Goal: Navigation & Orientation: Find specific page/section

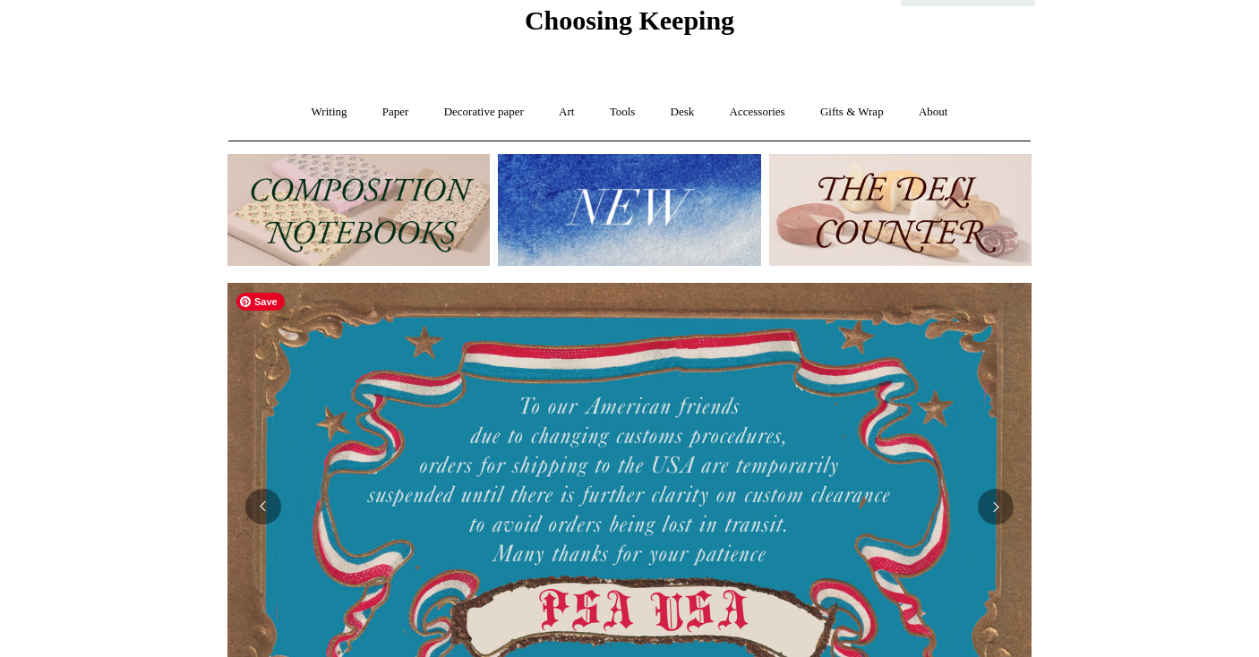
scroll to position [72, 0]
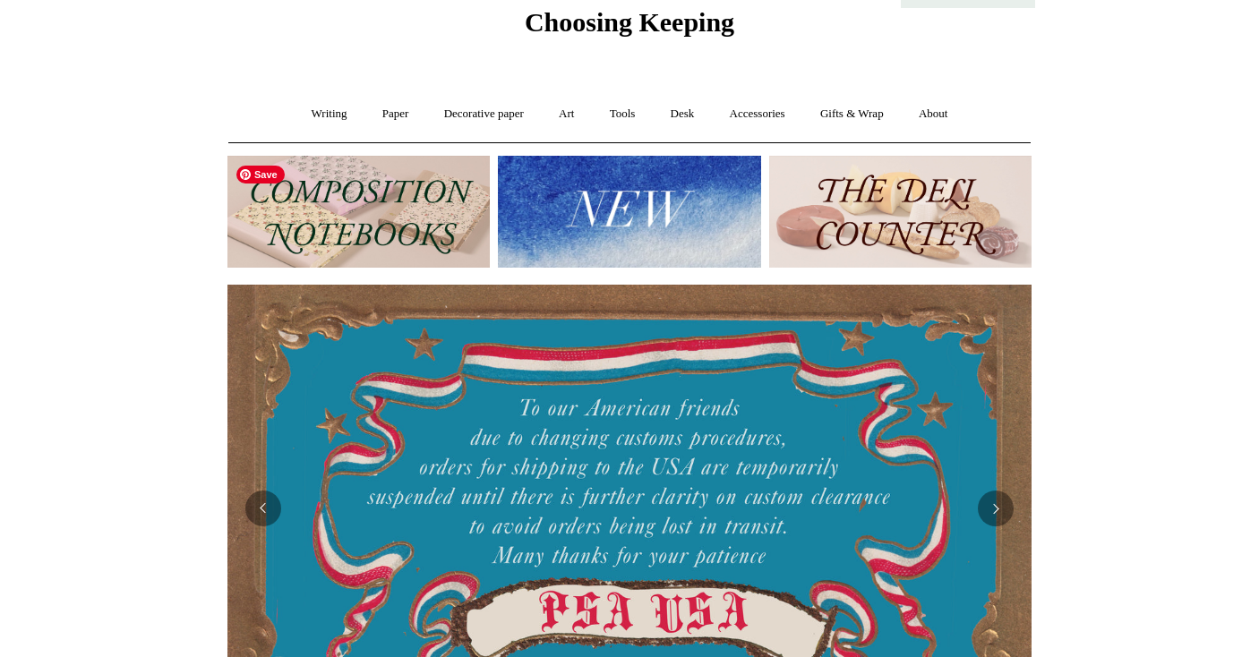
click at [379, 216] on img at bounding box center [358, 212] width 262 height 112
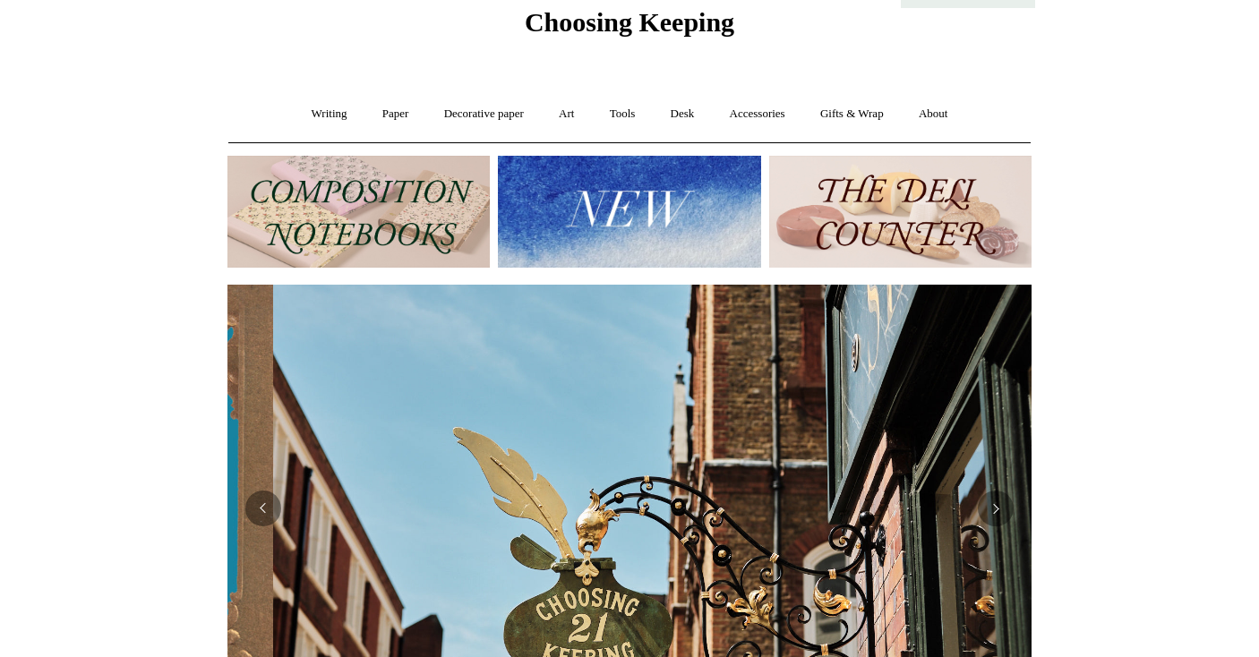
scroll to position [0, 804]
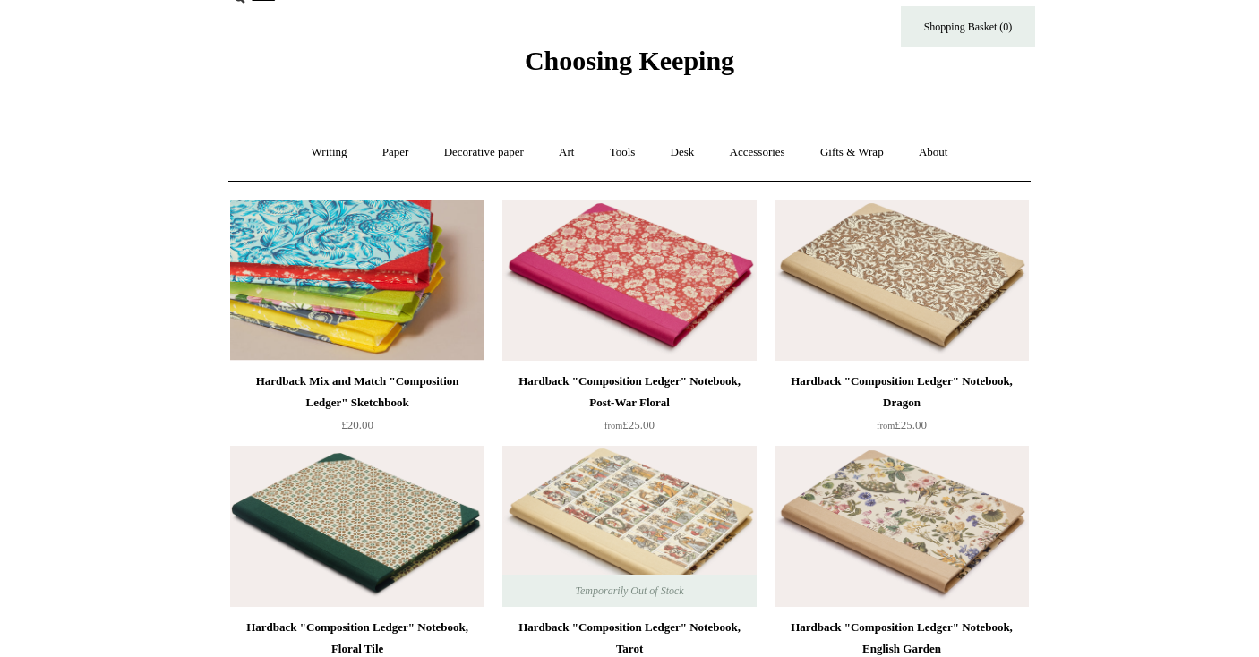
scroll to position [36, 0]
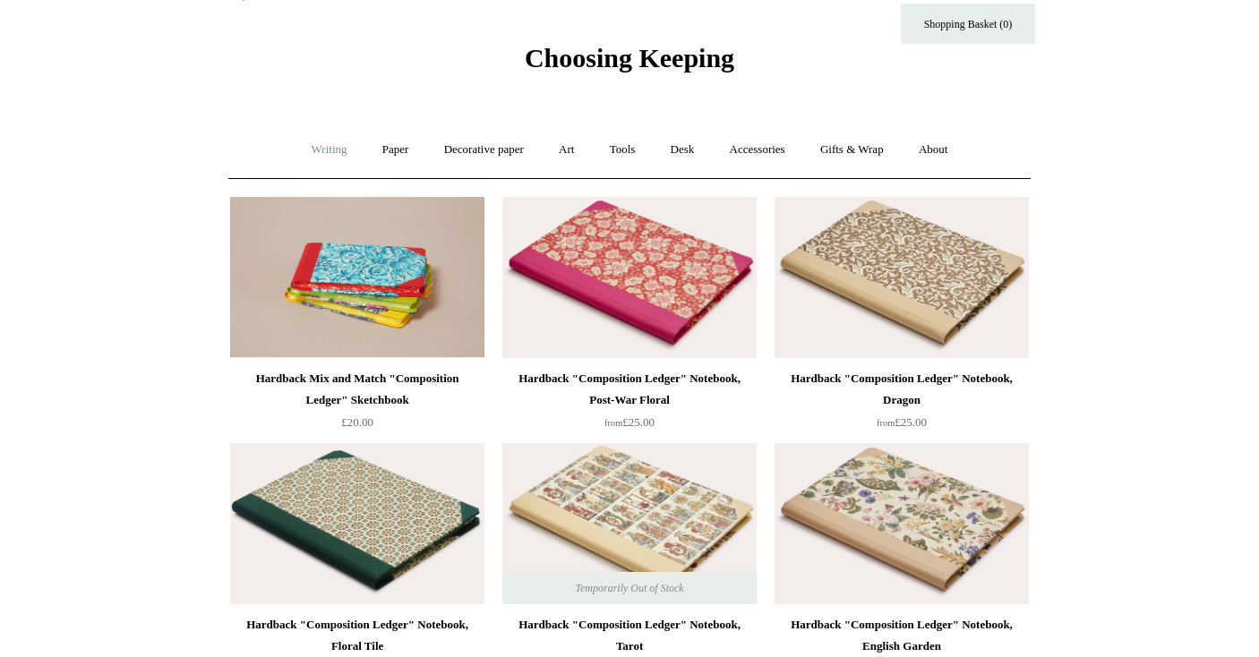
click at [324, 145] on link "Writing +" at bounding box center [329, 149] width 68 height 47
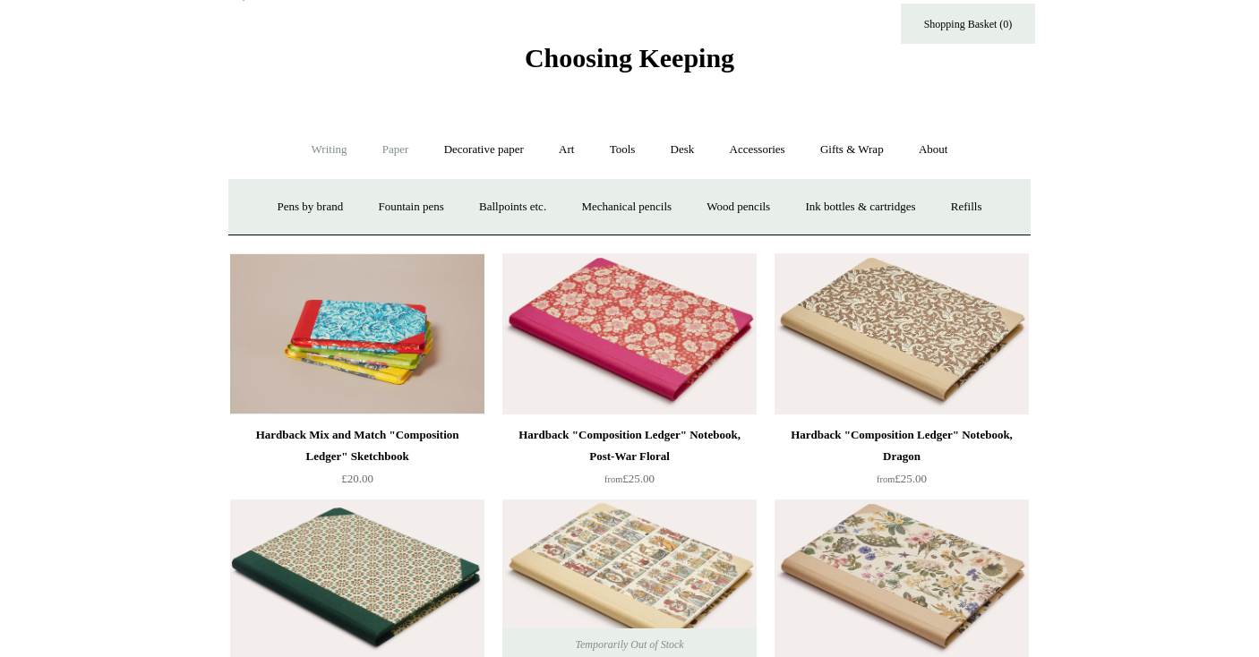
click at [388, 150] on link "Paper +" at bounding box center [395, 149] width 59 height 47
click at [594, 208] on link "Sketchbooks +" at bounding box center [602, 207] width 91 height 47
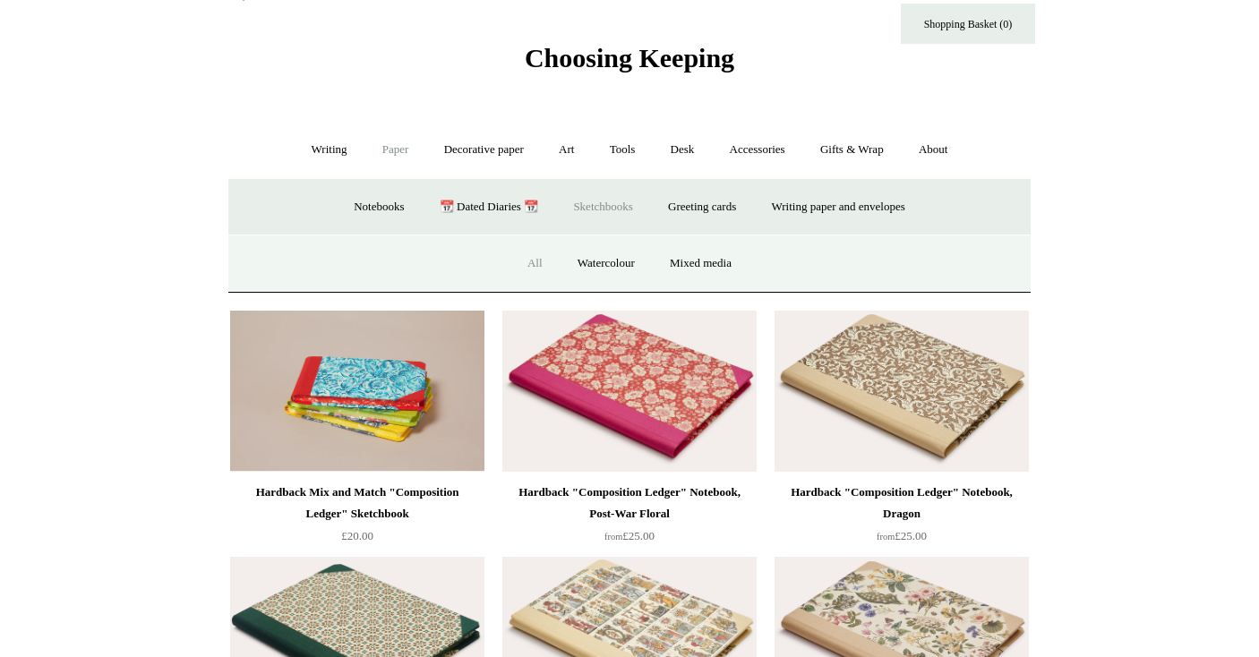
click at [534, 263] on link "All" at bounding box center [534, 263] width 47 height 47
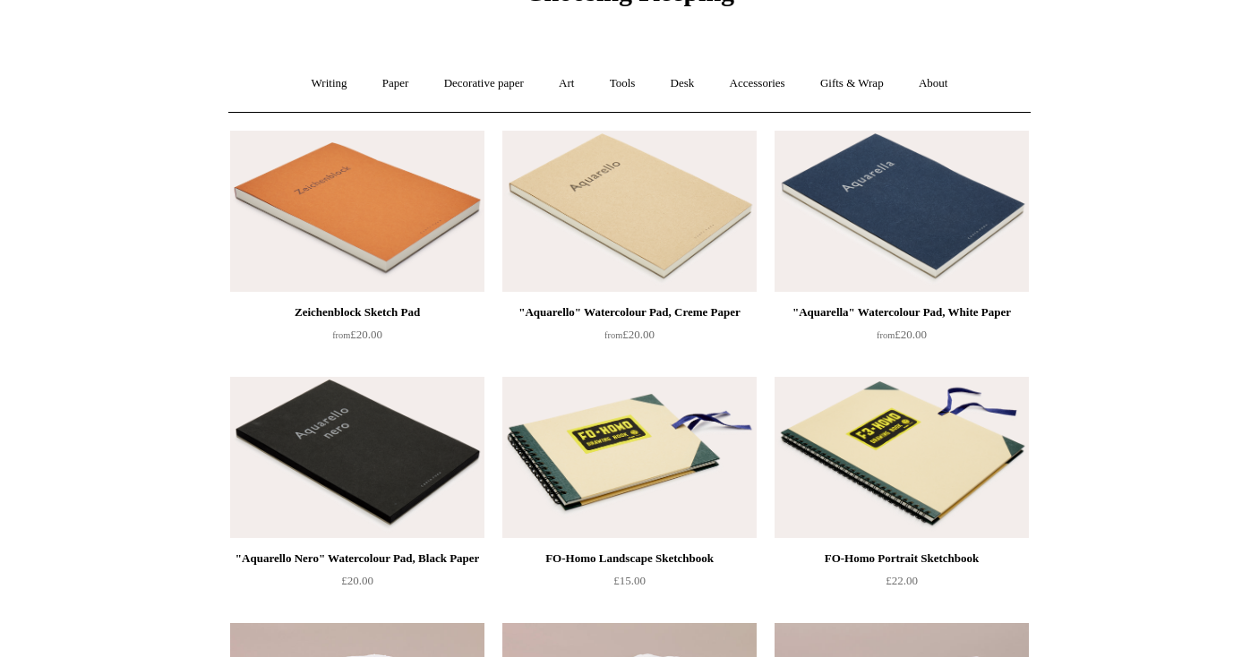
scroll to position [179, 0]
